Goal: Information Seeking & Learning: Learn about a topic

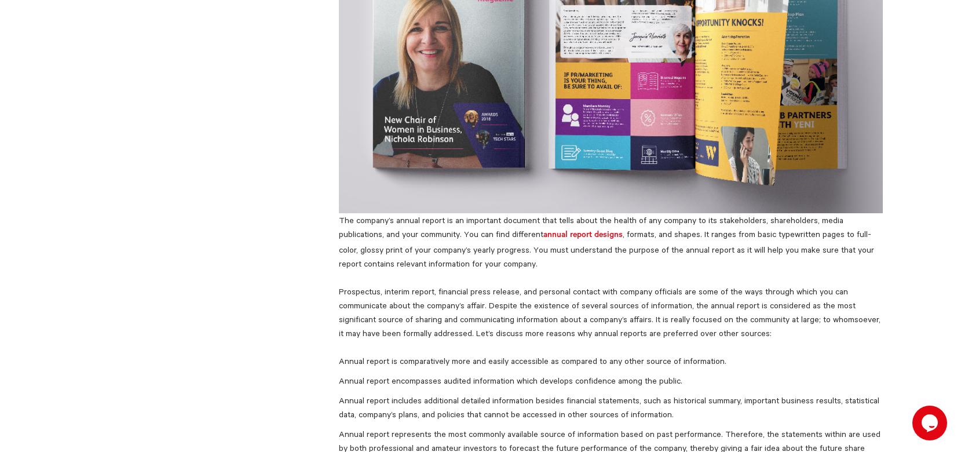
scroll to position [169, 0]
click at [545, 240] on strong "annual report designs" at bounding box center [582, 236] width 79 height 9
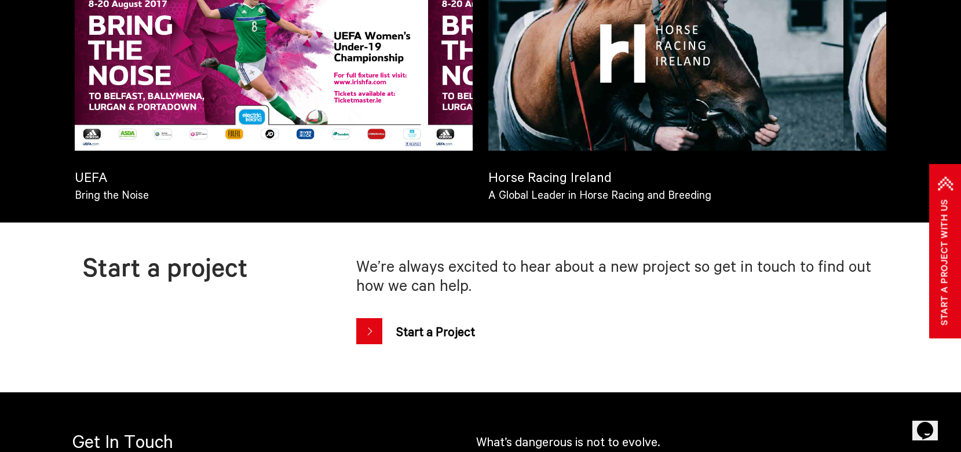
scroll to position [1465, 0]
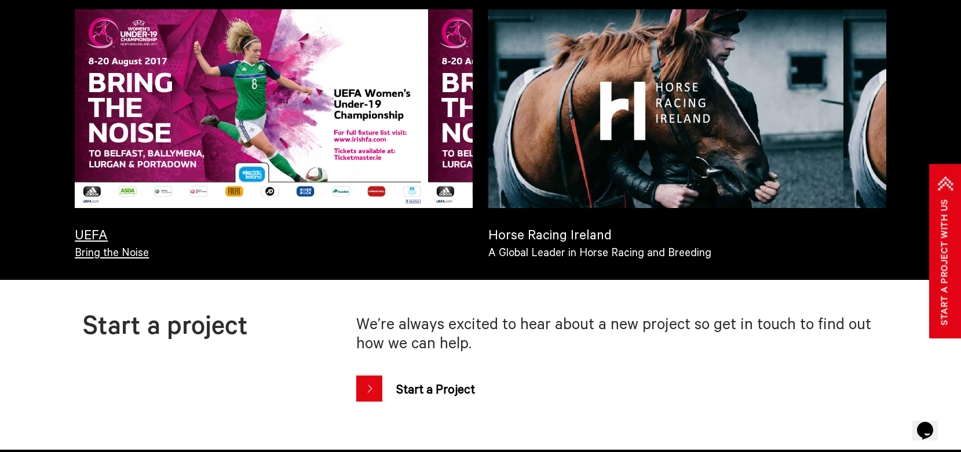
click at [389, 182] on video at bounding box center [274, 108] width 398 height 199
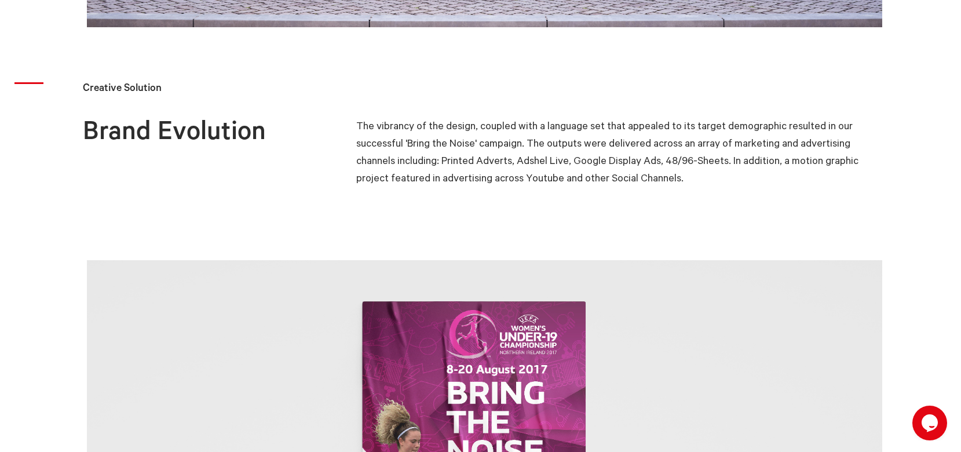
scroll to position [2115, 0]
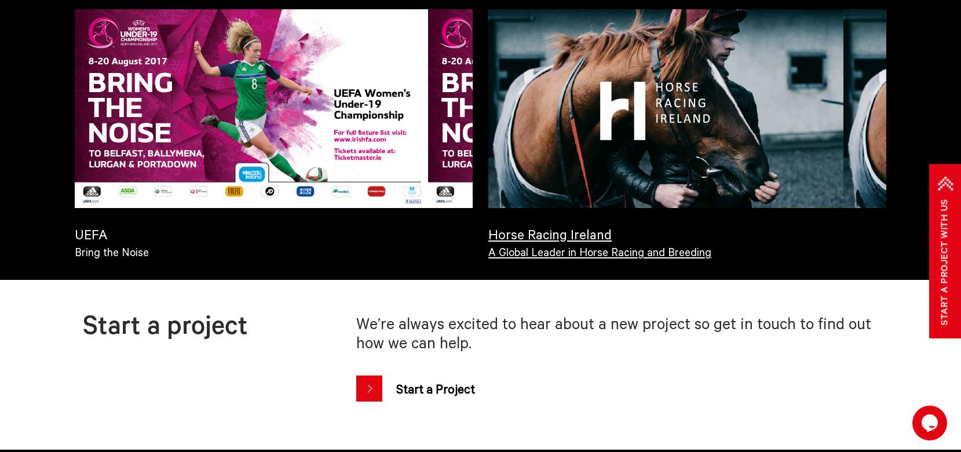
click at [605, 173] on video at bounding box center [687, 108] width 398 height 199
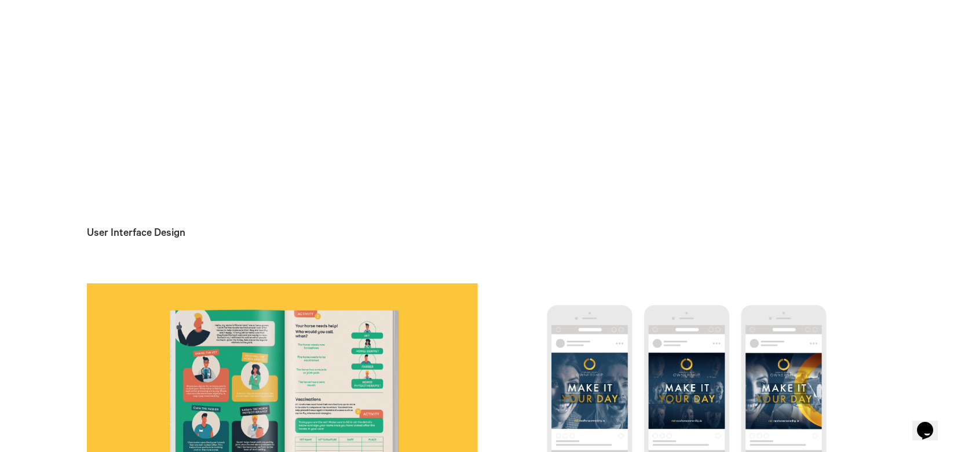
scroll to position [2659, 0]
